Goal: Task Accomplishment & Management: Manage account settings

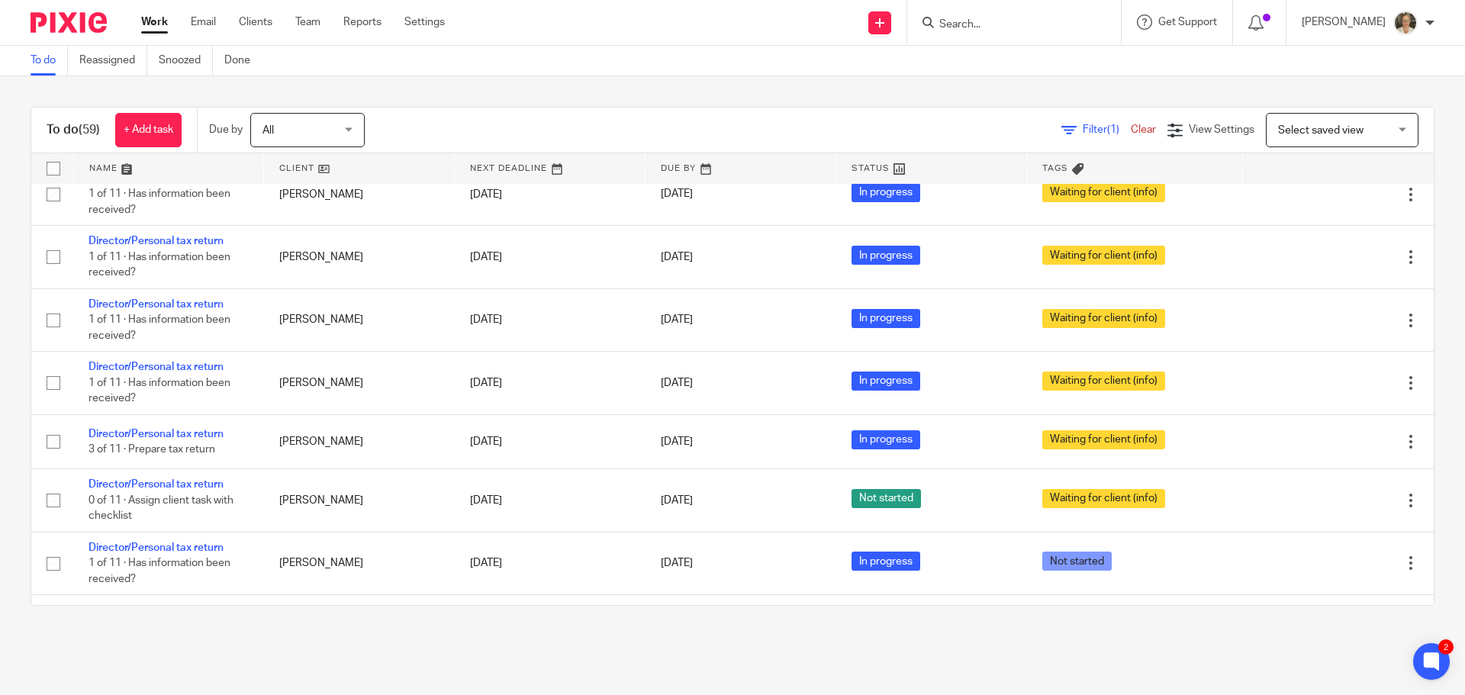
scroll to position [3357, 0]
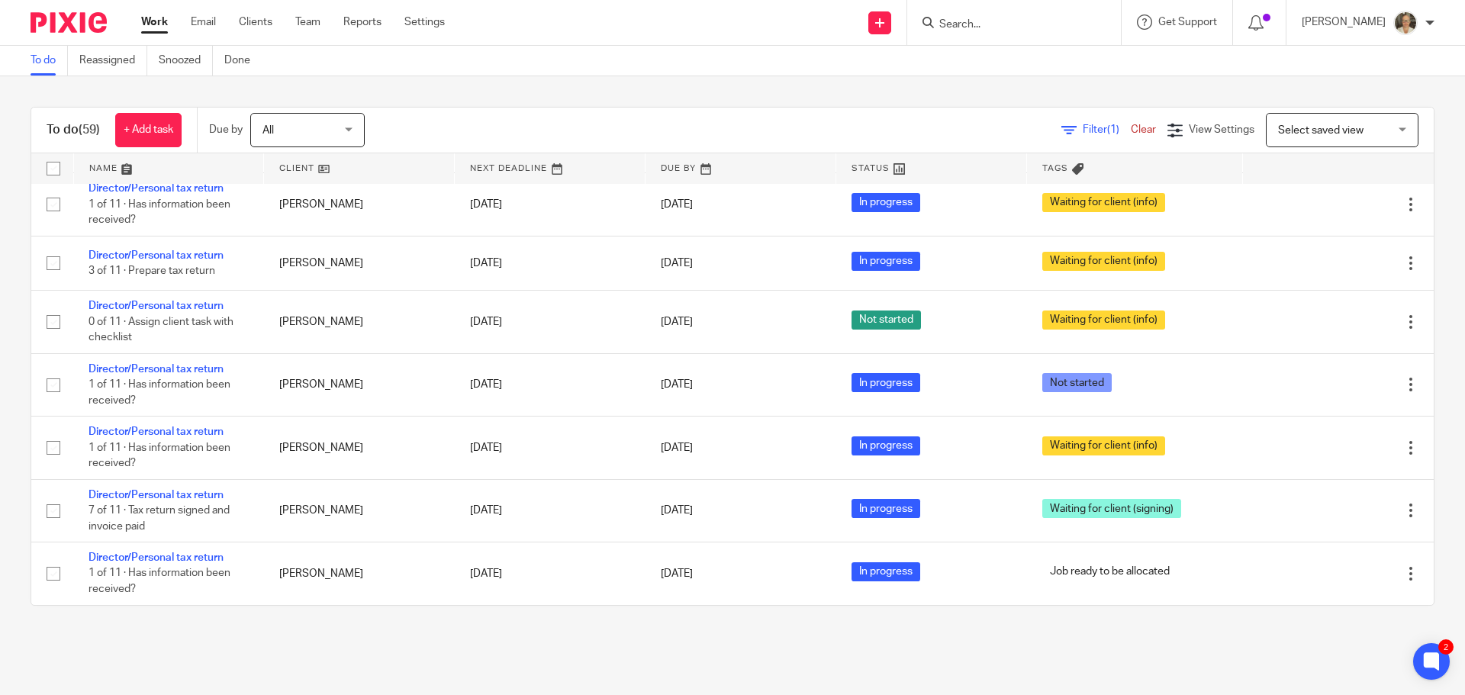
click at [994, 28] on input "Search" at bounding box center [1006, 25] width 137 height 14
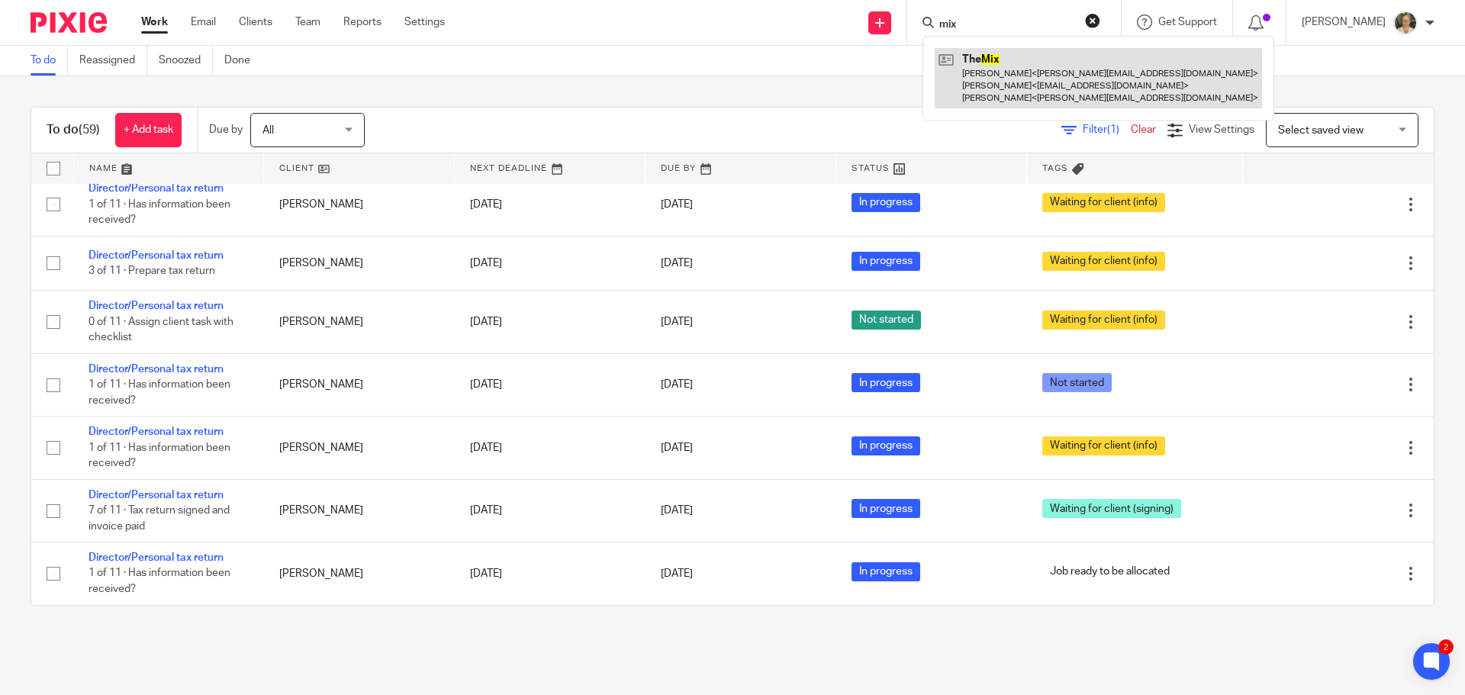
type input "mix"
click at [1023, 72] on link at bounding box center [1098, 78] width 327 height 60
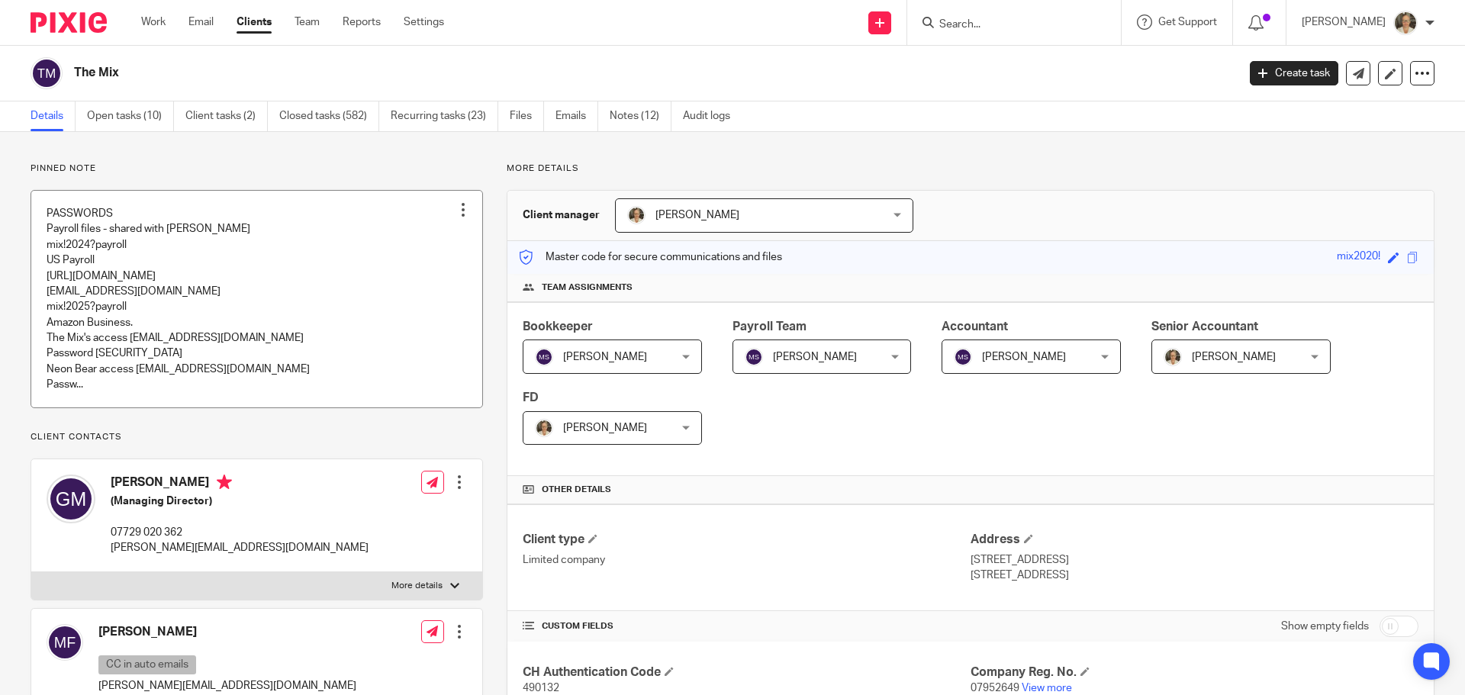
click at [157, 285] on link at bounding box center [256, 299] width 451 height 217
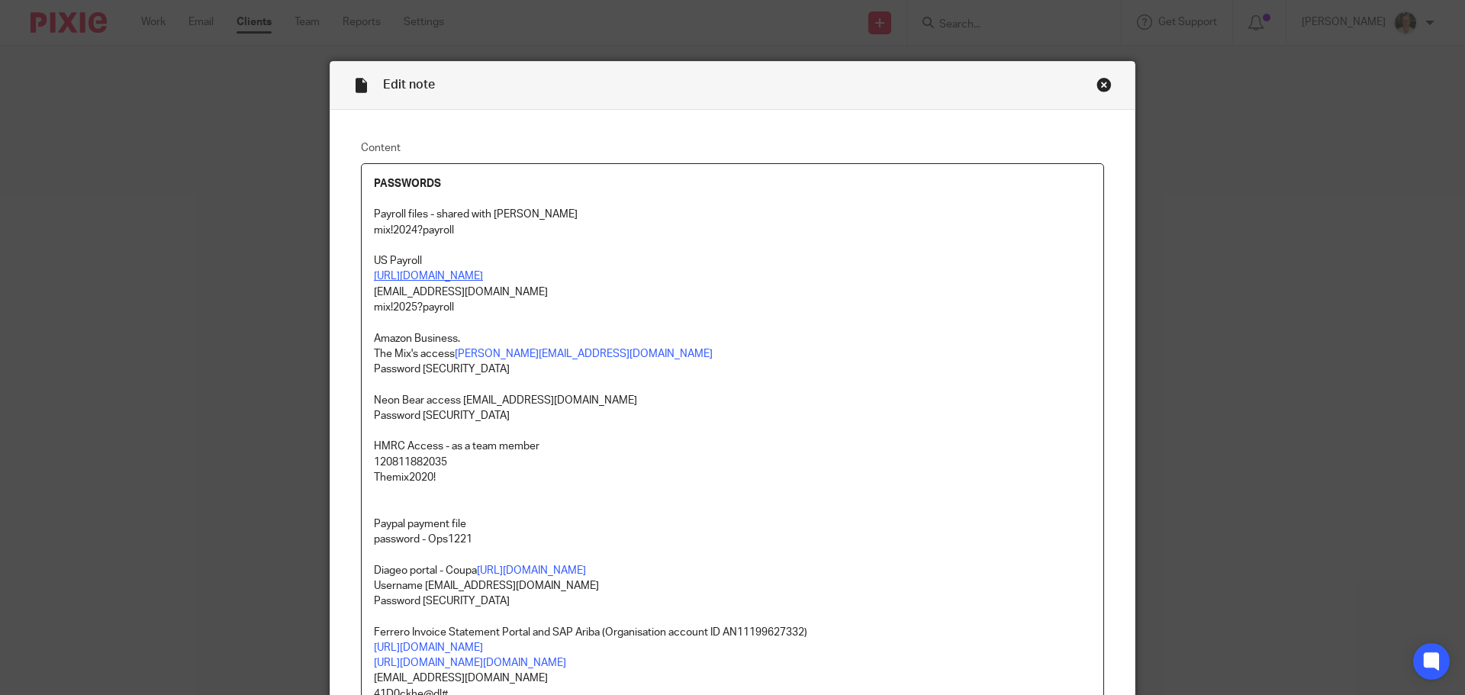
click at [475, 272] on link "https://worksight2.gnapartners.com/login" at bounding box center [428, 276] width 109 height 11
click at [529, 319] on link "https://worksight2.gnapartners.com/login" at bounding box center [477, 323] width 109 height 15
drag, startPoint x: 372, startPoint y: 232, endPoint x: 352, endPoint y: 233, distance: 19.9
copy p "mix!2024?payroll"
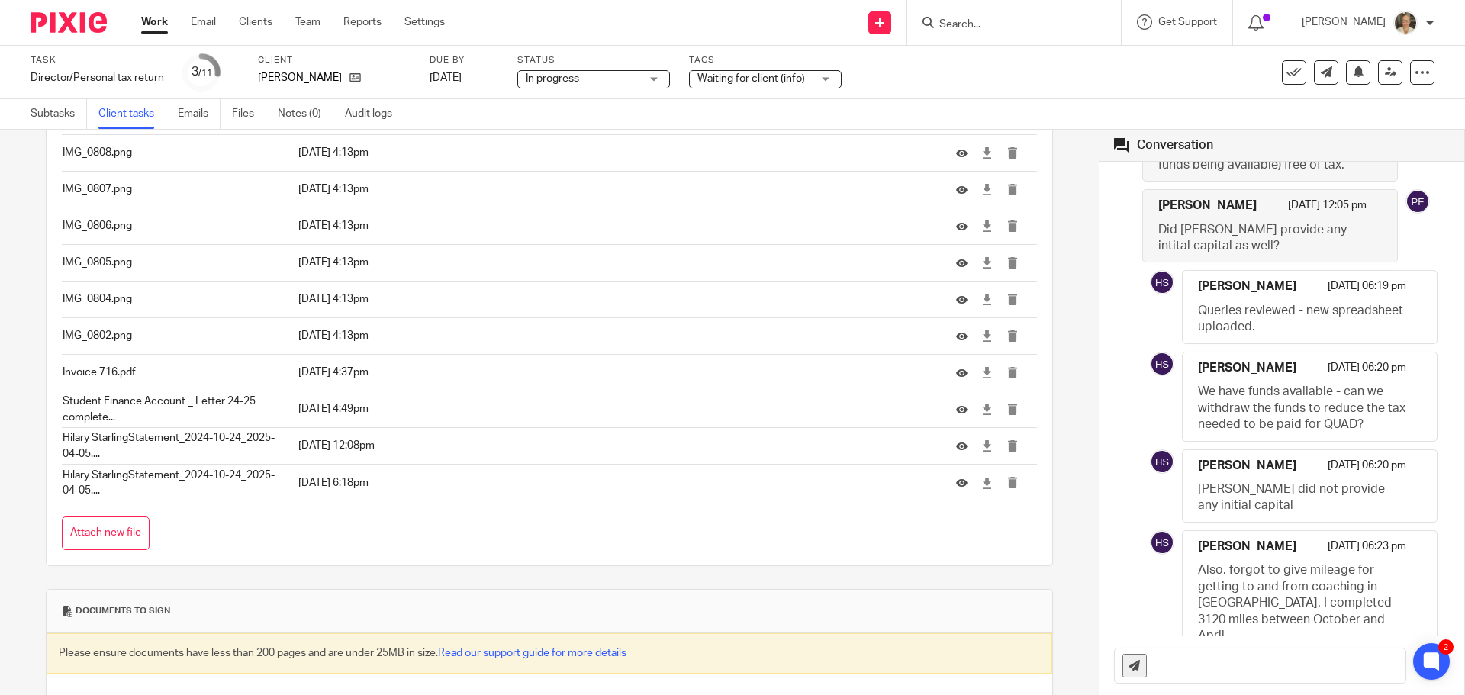
scroll to position [3377, 0]
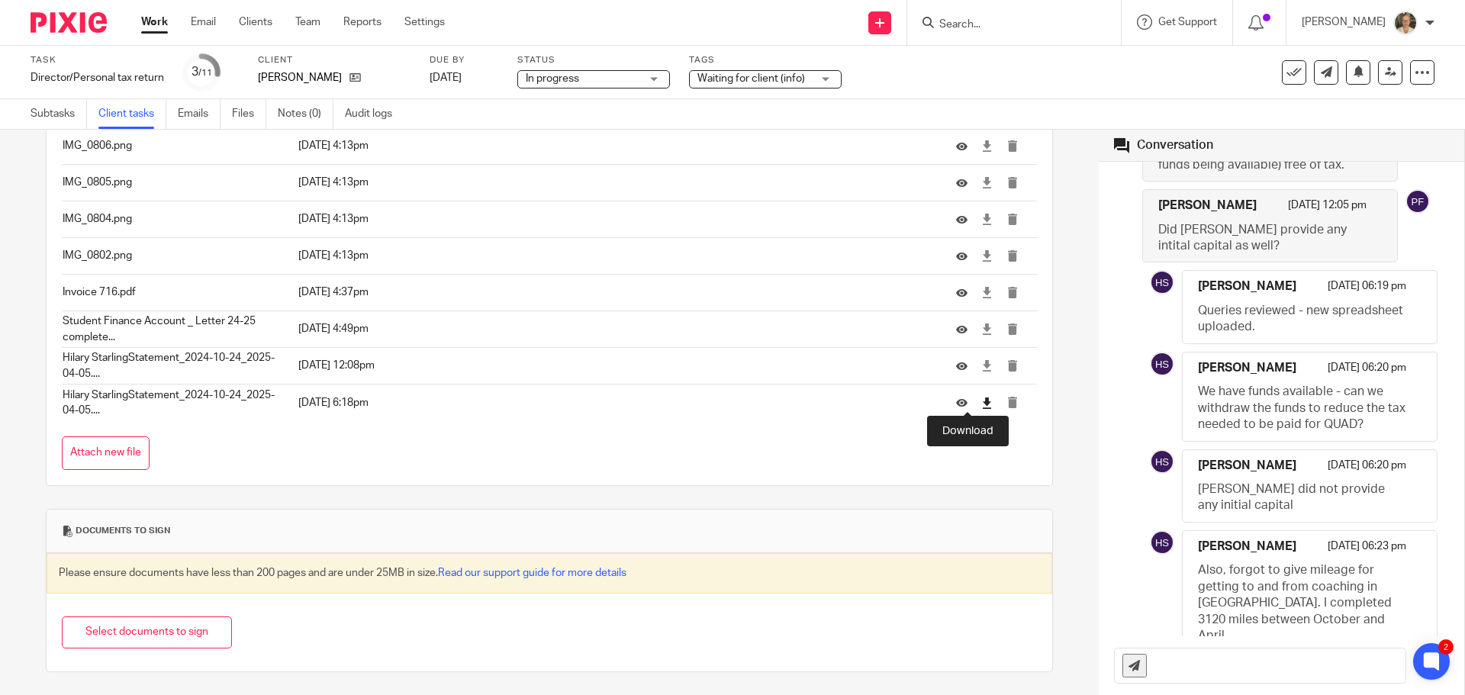
click at [981, 398] on icon at bounding box center [986, 403] width 11 height 11
click at [787, 79] on span "Waiting for client (info)" at bounding box center [751, 78] width 108 height 11
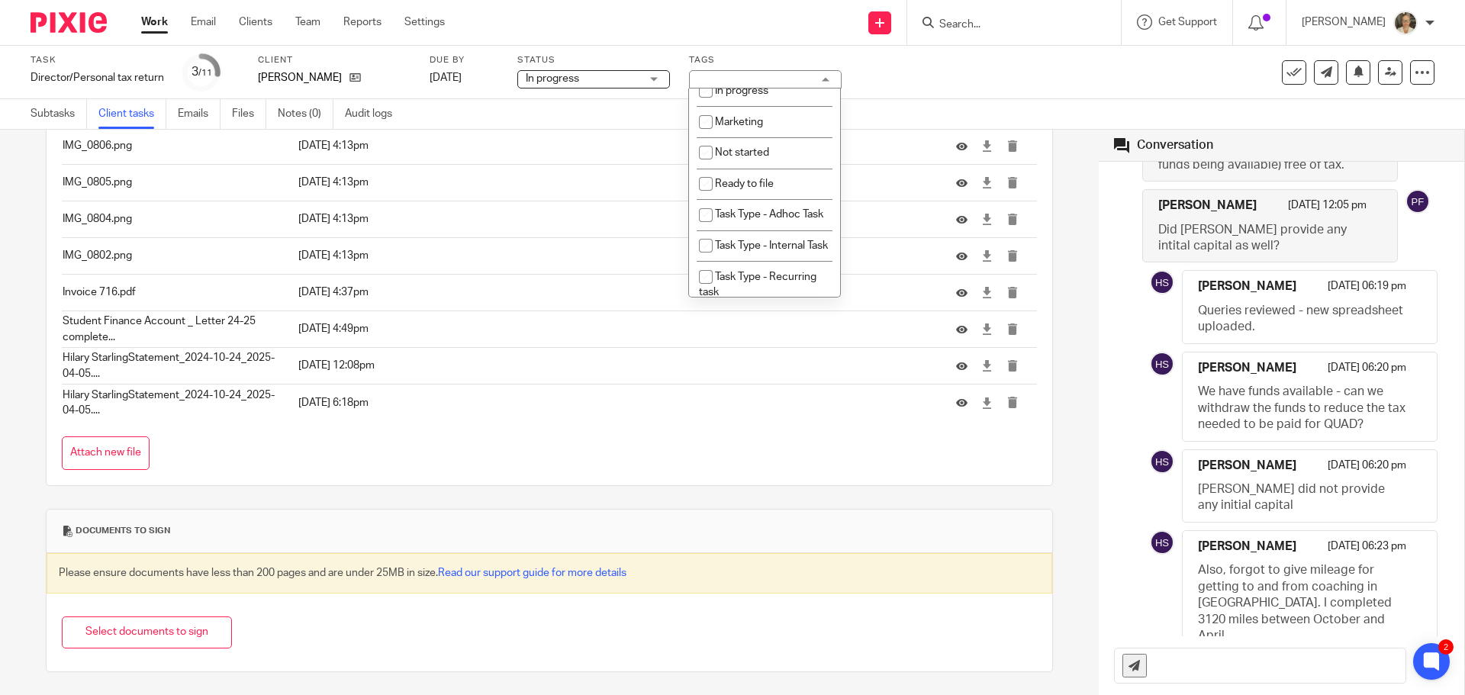
scroll to position [458, 0]
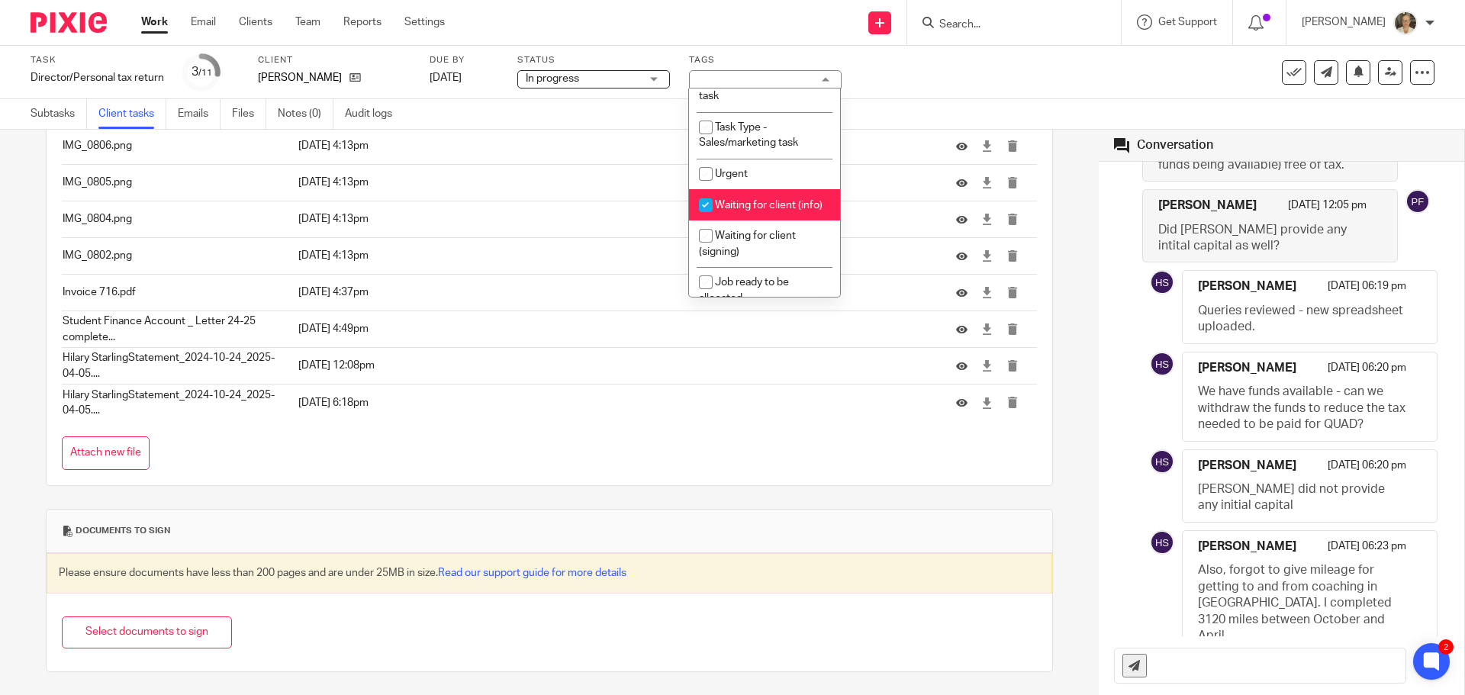
click at [741, 211] on span "Waiting for client (info)" at bounding box center [769, 205] width 108 height 11
checkbox input "false"
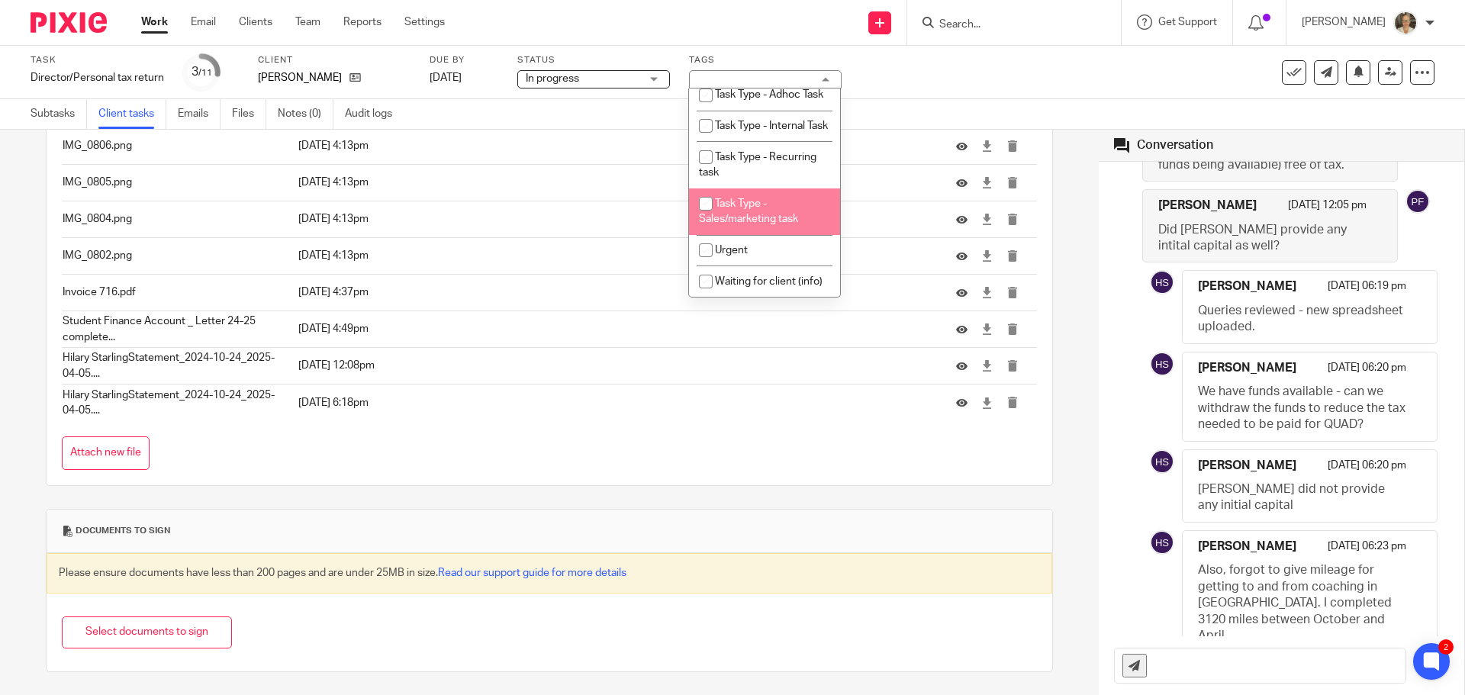
scroll to position [153, 0]
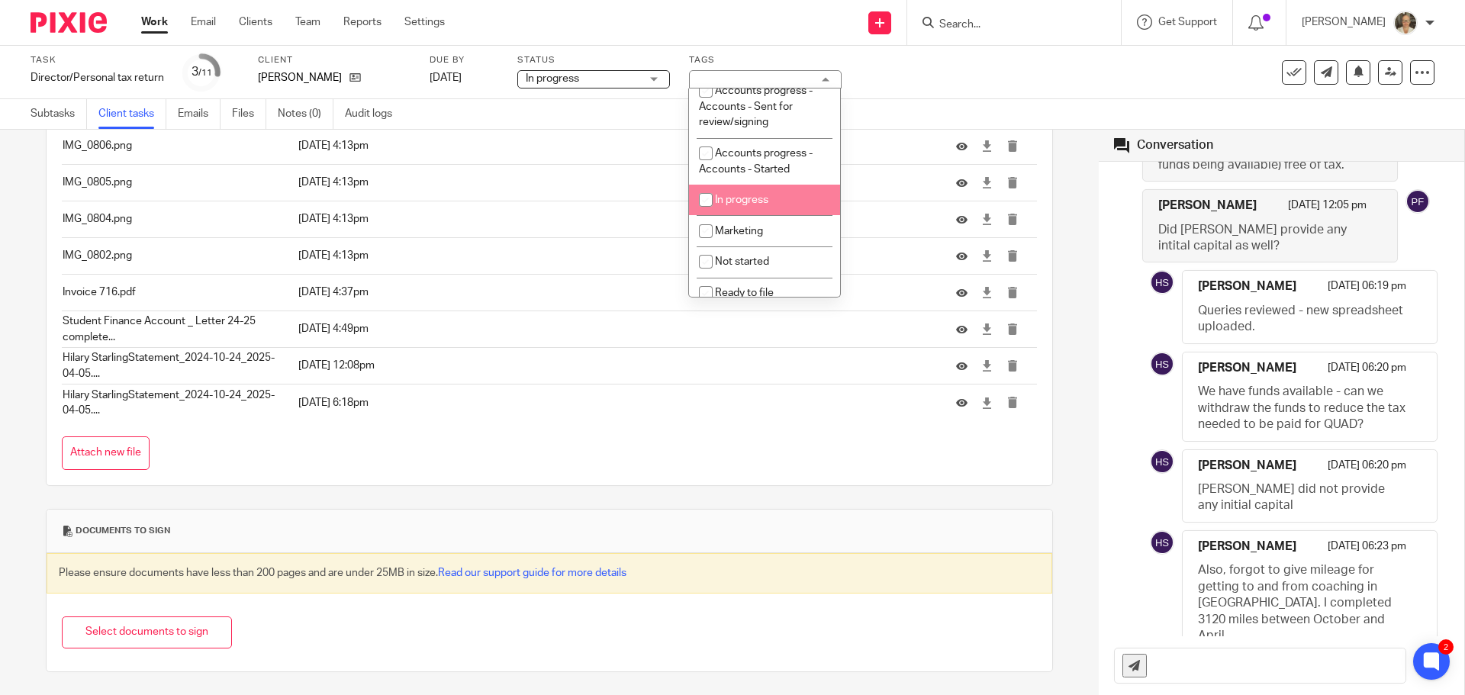
click at [745, 198] on span "In progress" at bounding box center [741, 200] width 53 height 11
checkbox input "true"
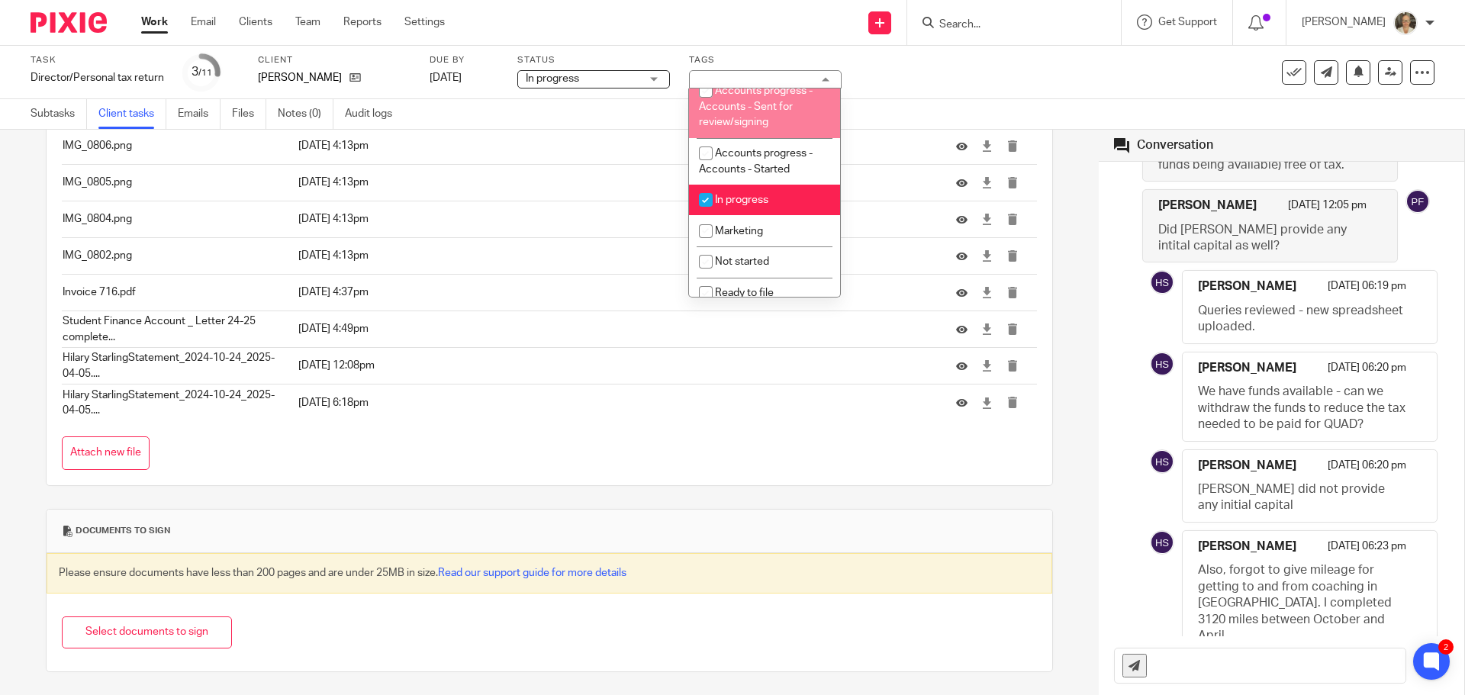
click at [977, 85] on div "Task Director/Personal tax return Save Director/Personal tax return 3 /11 Clien…" at bounding box center [616, 72] width 1170 height 37
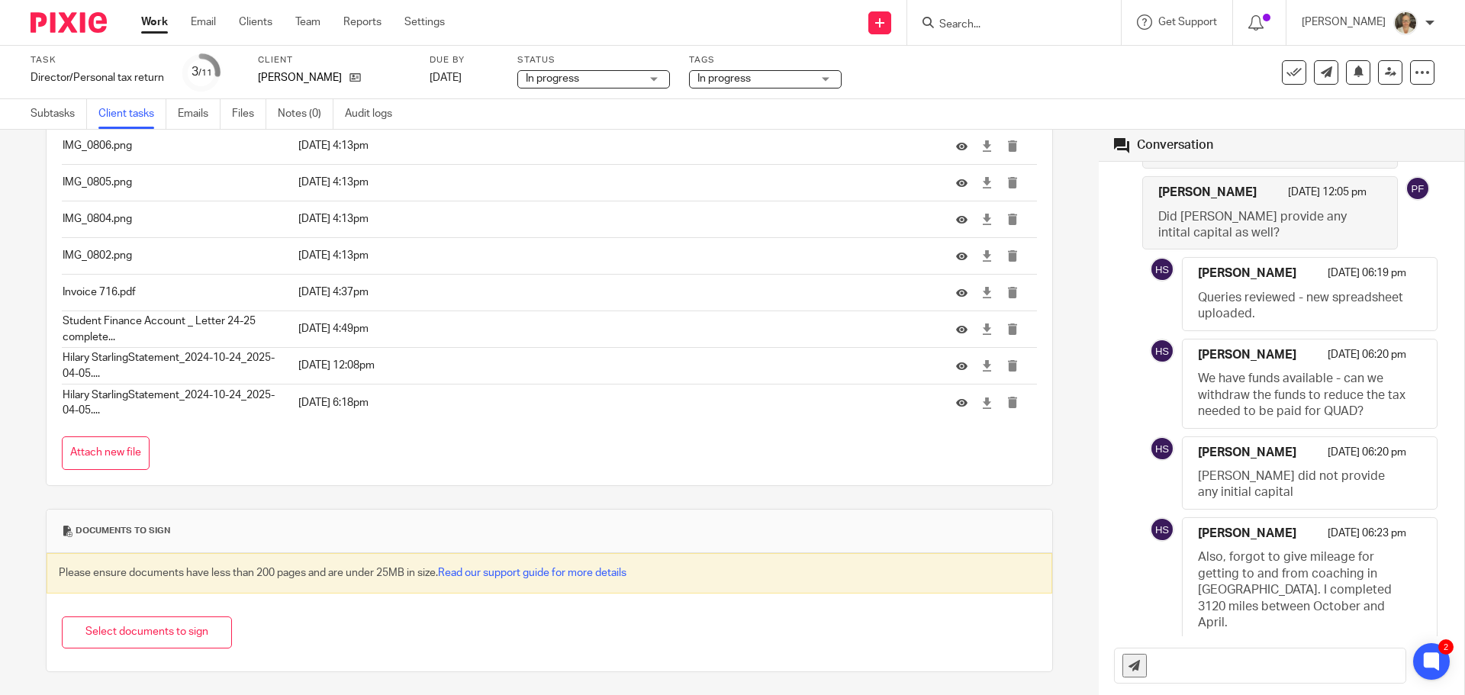
scroll to position [1847, 0]
click at [1255, 670] on input "text" at bounding box center [1279, 666] width 251 height 34
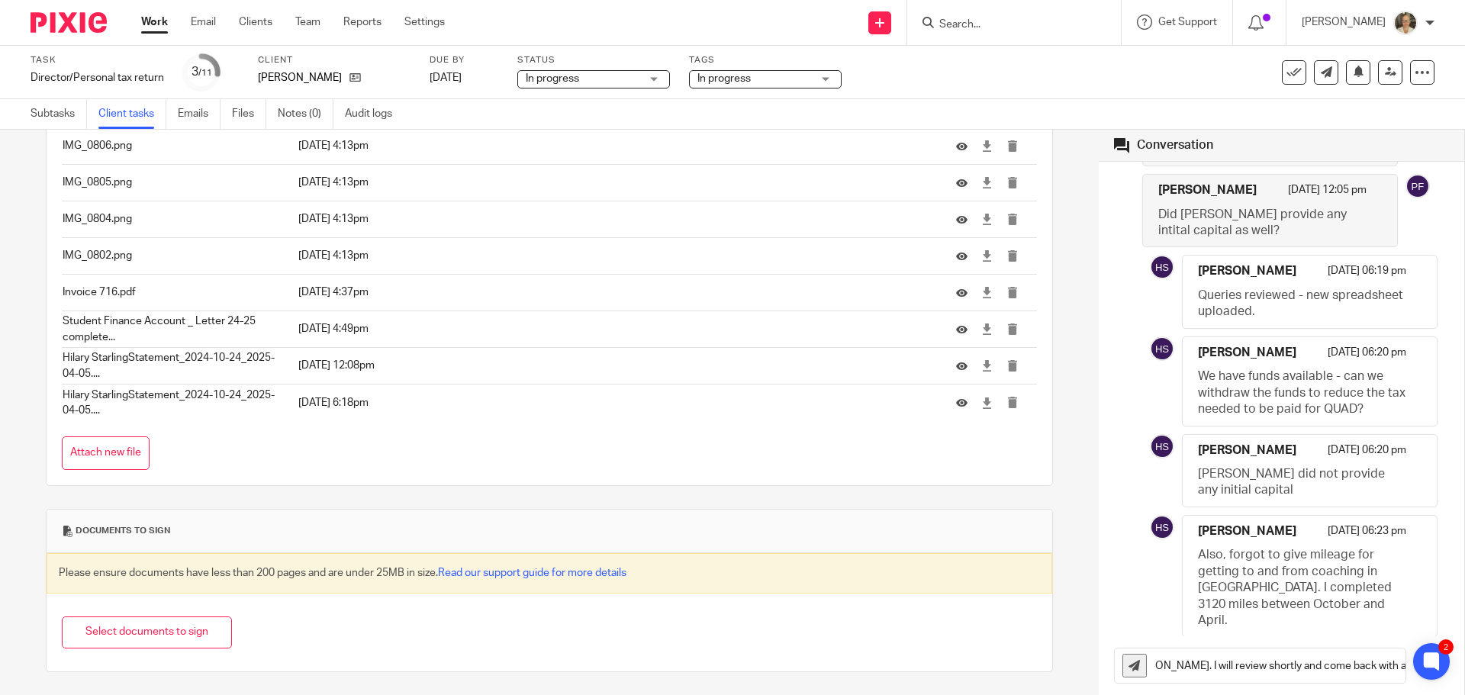
scroll to position [0, 153]
type input "Thanks for the updates Hilary. I will review shortly and come back with any que…"
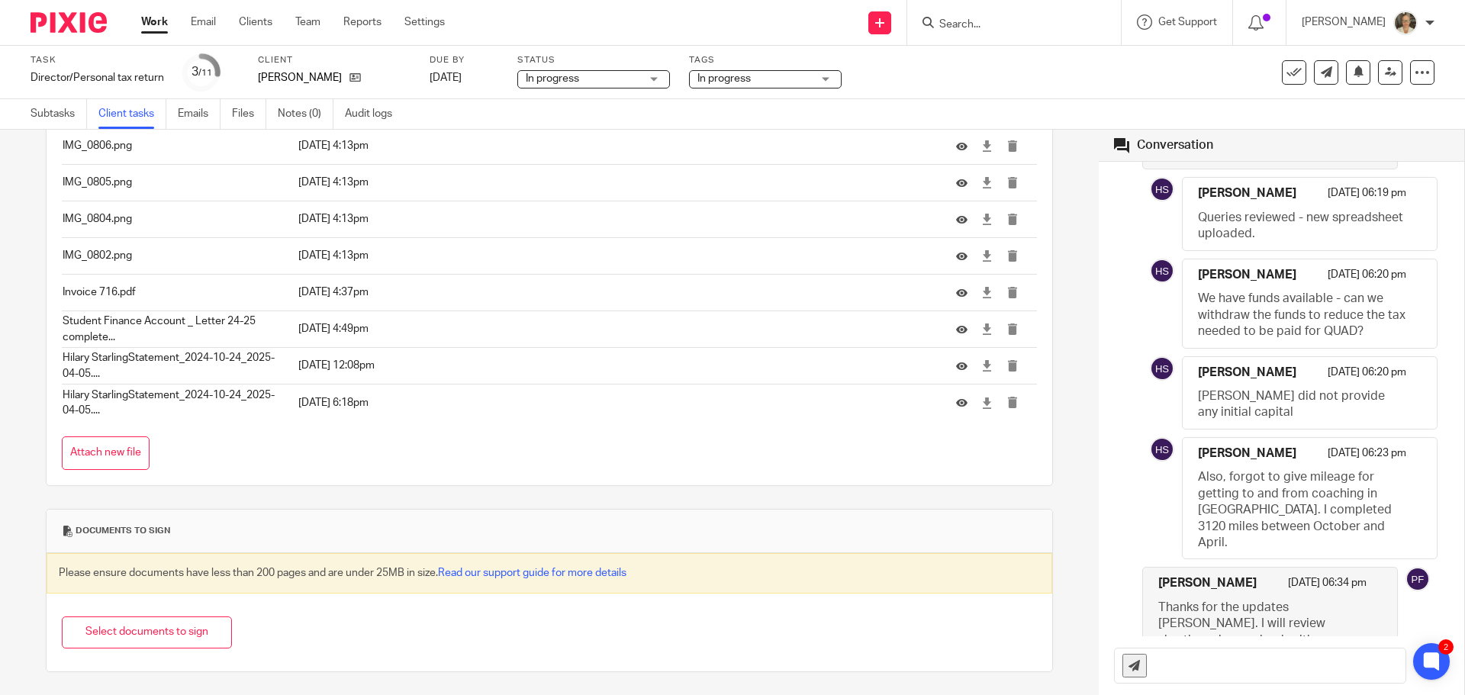
scroll to position [1929, 0]
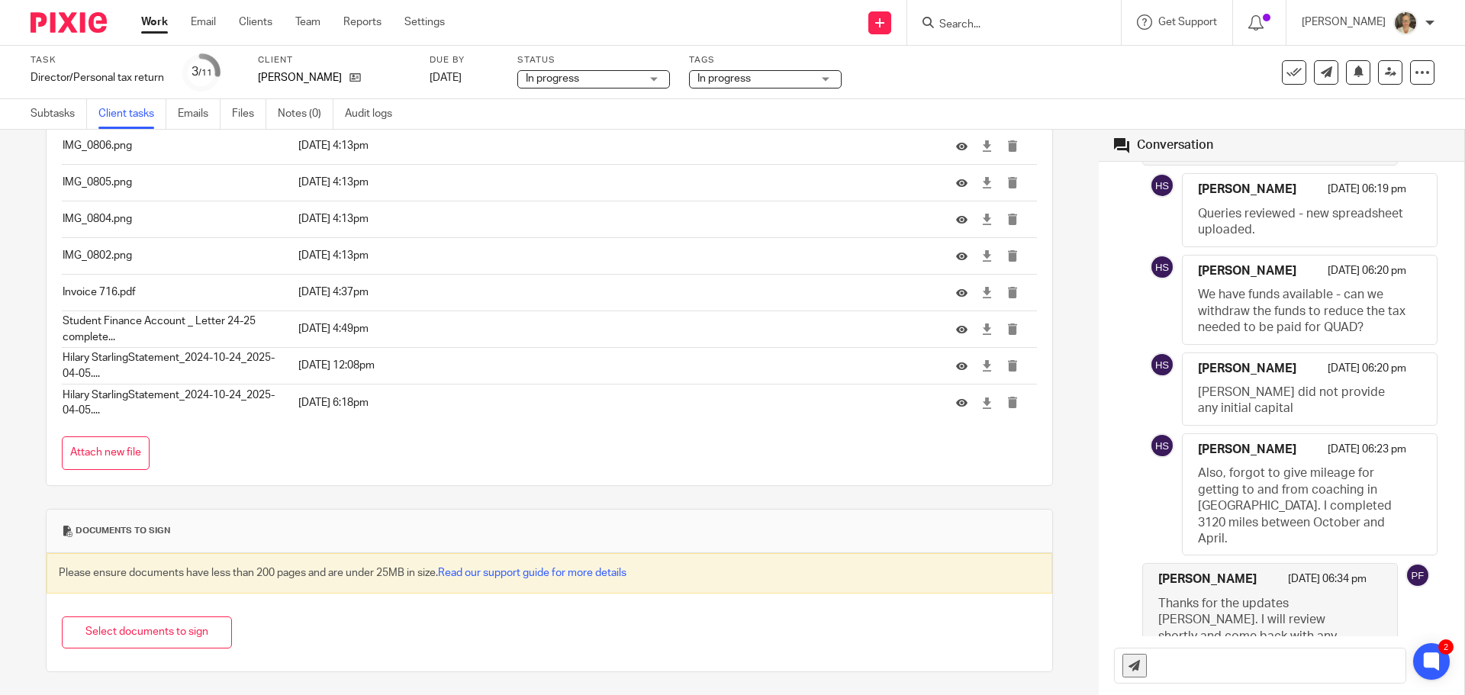
click at [591, 74] on span "In progress" at bounding box center [583, 79] width 114 height 16
click at [591, 74] on div "In progress In progress" at bounding box center [593, 79] width 153 height 18
click at [1014, 23] on input "Search" at bounding box center [1006, 25] width 137 height 14
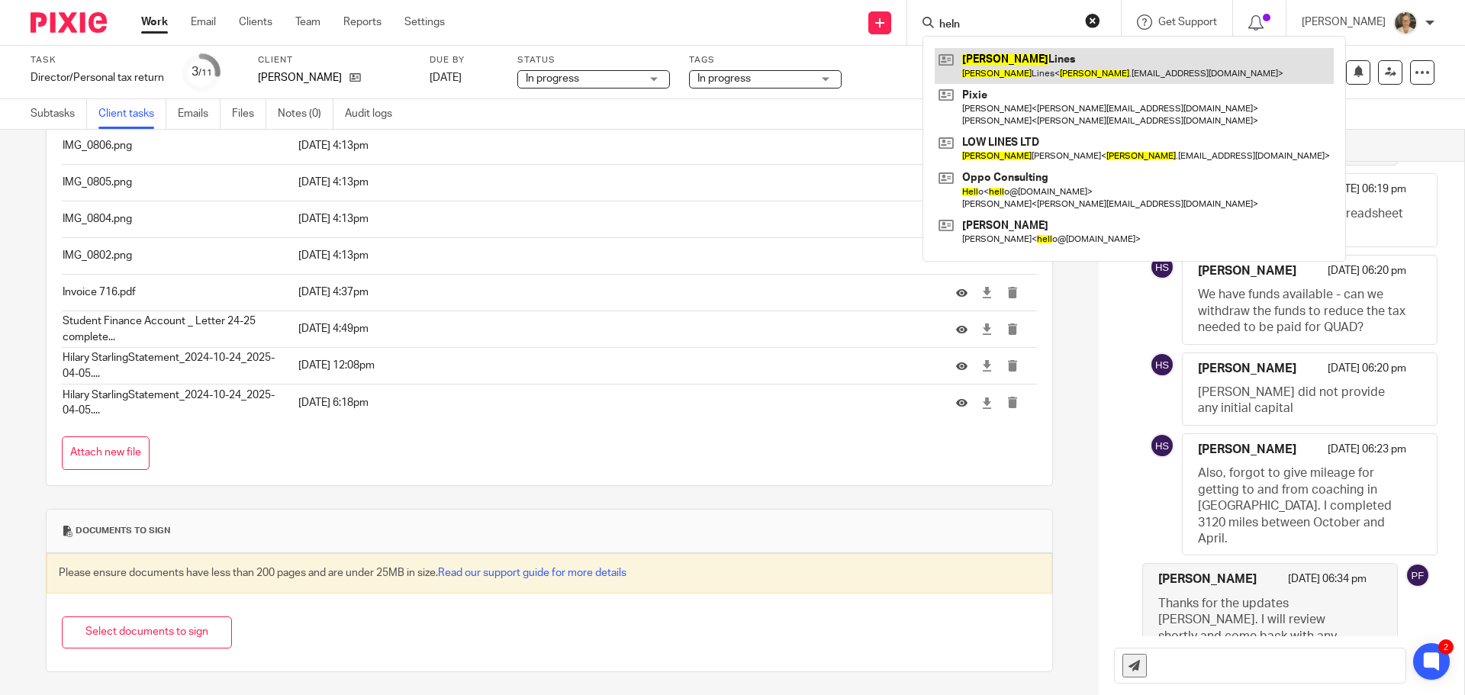
type input "heln"
click at [1055, 69] on link at bounding box center [1134, 65] width 399 height 35
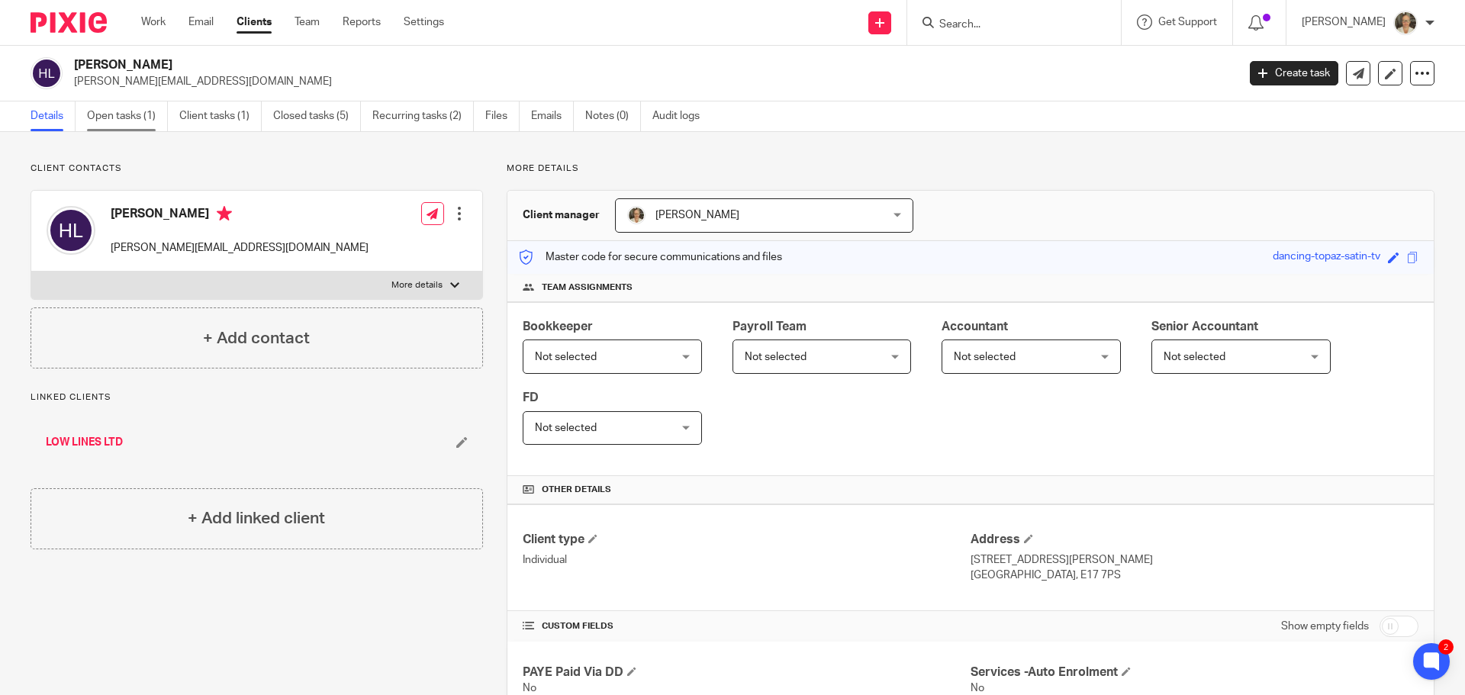
click at [137, 115] on link "Open tasks (1)" at bounding box center [127, 116] width 81 height 30
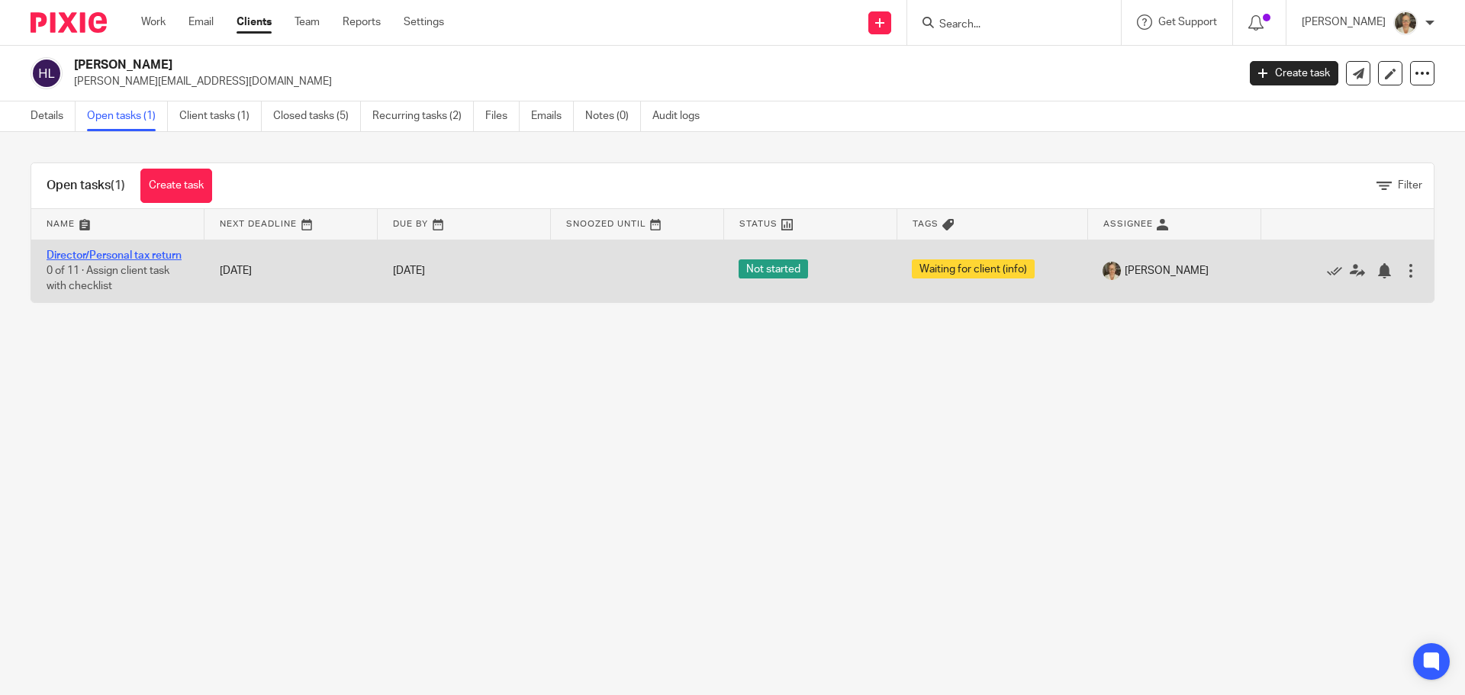
click at [150, 250] on link "Director/Personal tax return" at bounding box center [114, 255] width 135 height 11
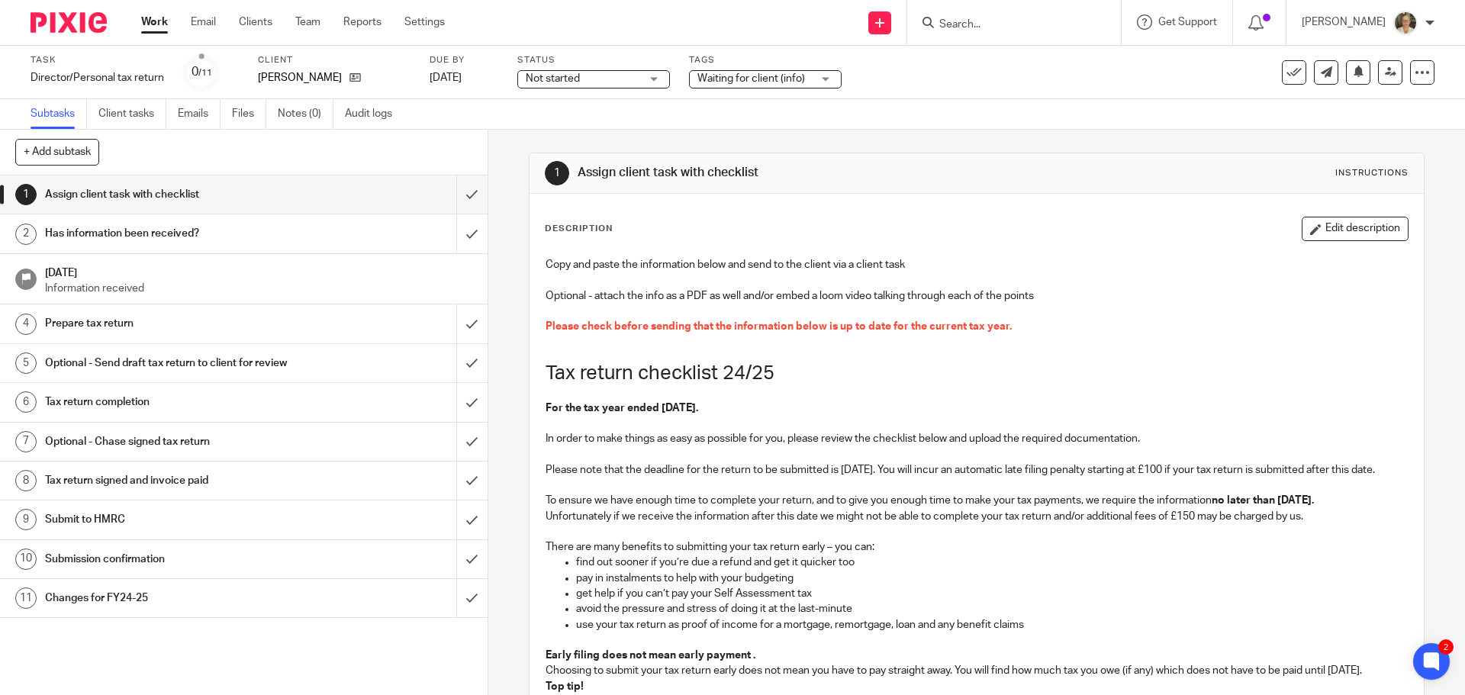
click at [1007, 27] on input "Search" at bounding box center [1006, 25] width 137 height 14
click at [130, 120] on link "Client tasks" at bounding box center [132, 114] width 68 height 30
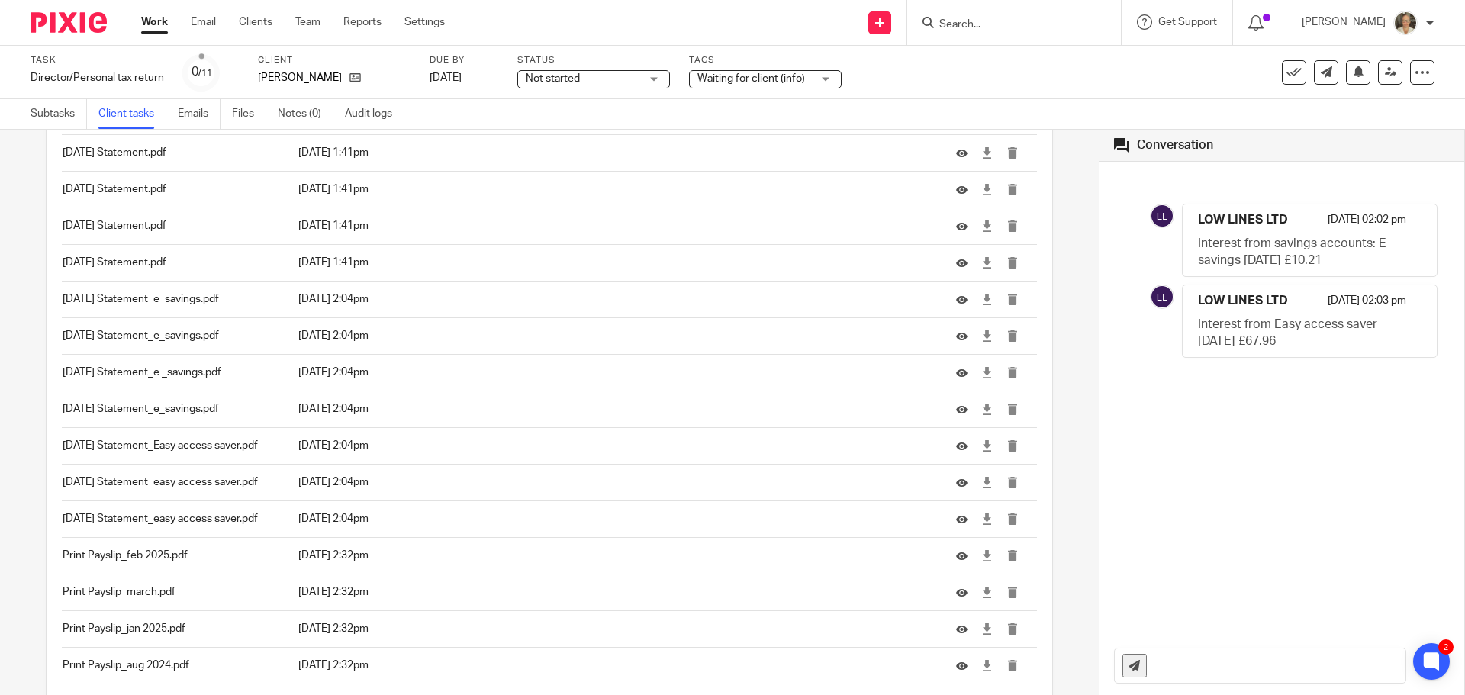
scroll to position [3780, 0]
